Goal: Navigation & Orientation: Understand site structure

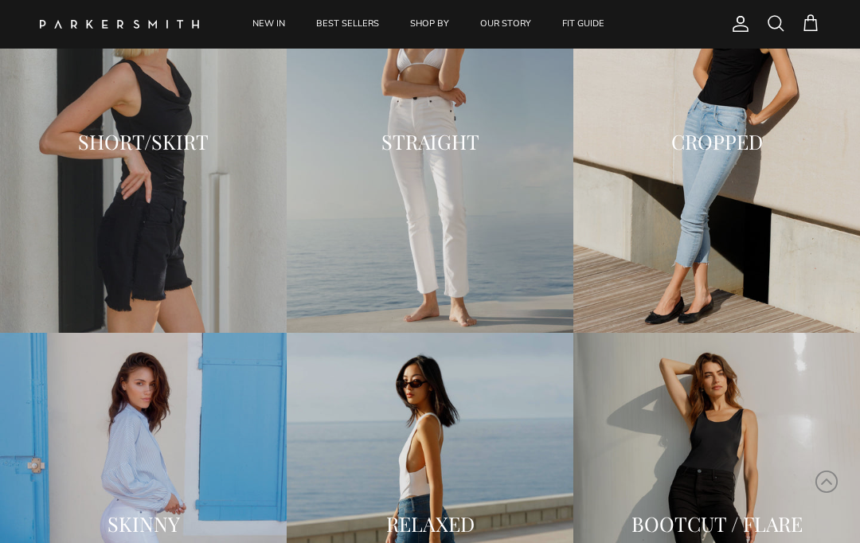
scroll to position [1711, 0]
click at [103, 131] on h2 "SHORT/SKIRT" at bounding box center [143, 142] width 255 height 22
click at [363, 145] on h2 "STRAIGHT" at bounding box center [429, 142] width 255 height 22
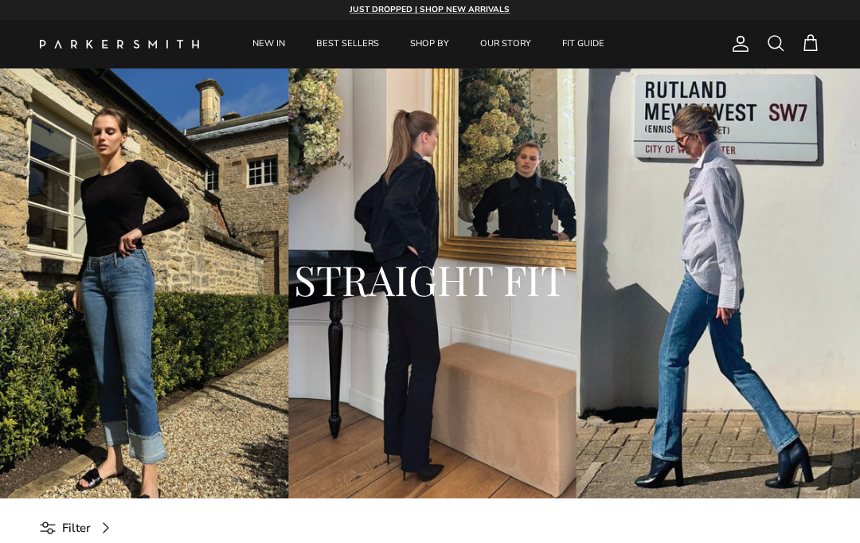
click at [267, 41] on link "NEW IN" at bounding box center [268, 44] width 61 height 49
click at [571, 51] on link "FIT GUIDE" at bounding box center [583, 44] width 71 height 49
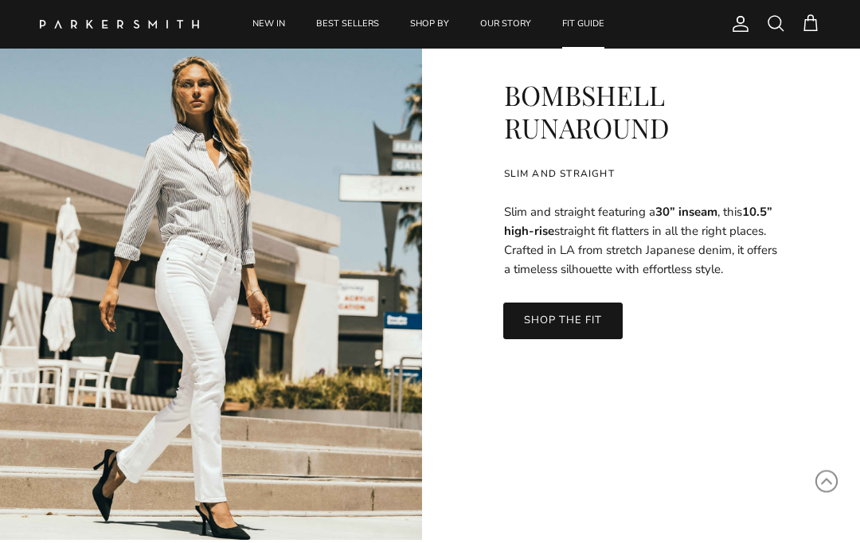
scroll to position [4304, 0]
click at [530, 316] on link "SHOP THE FIT" at bounding box center [562, 320] width 119 height 37
